Goal: Task Accomplishment & Management: Use online tool/utility

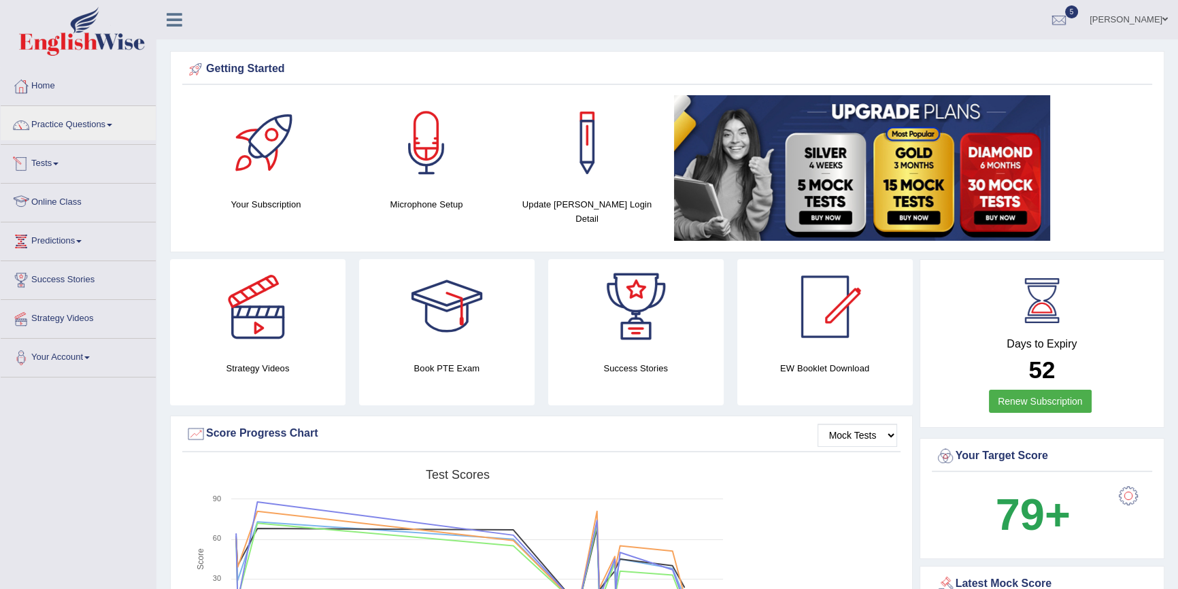
click at [68, 197] on link "Online Class" at bounding box center [78, 201] width 155 height 34
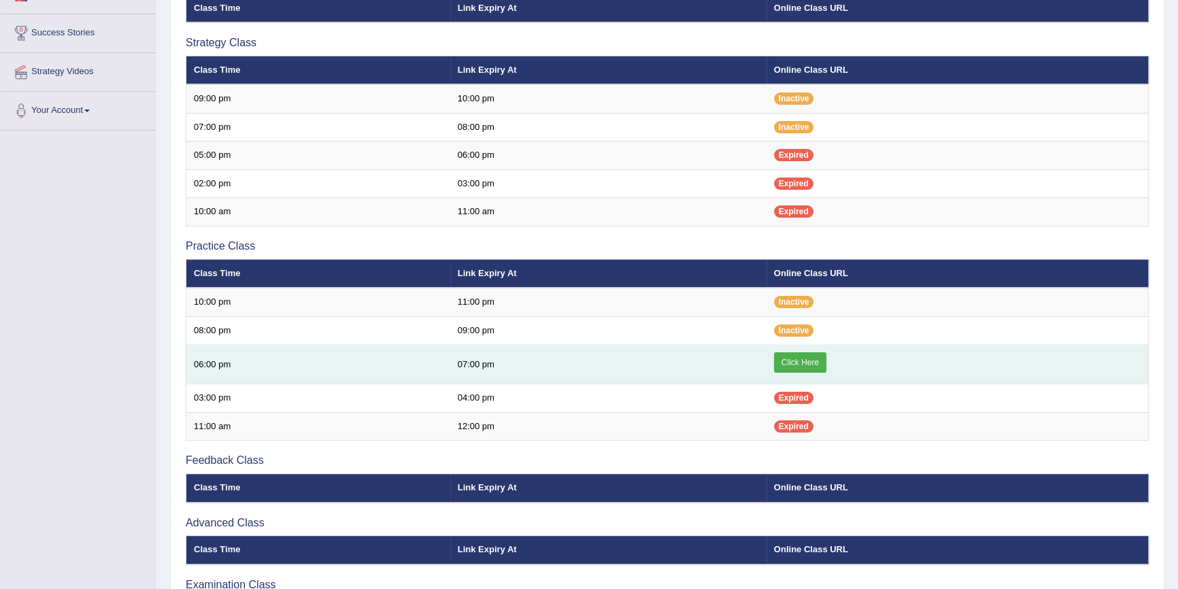
click at [803, 352] on link "Click Here" at bounding box center [800, 362] width 52 height 20
